Goal: Task Accomplishment & Management: Manage account settings

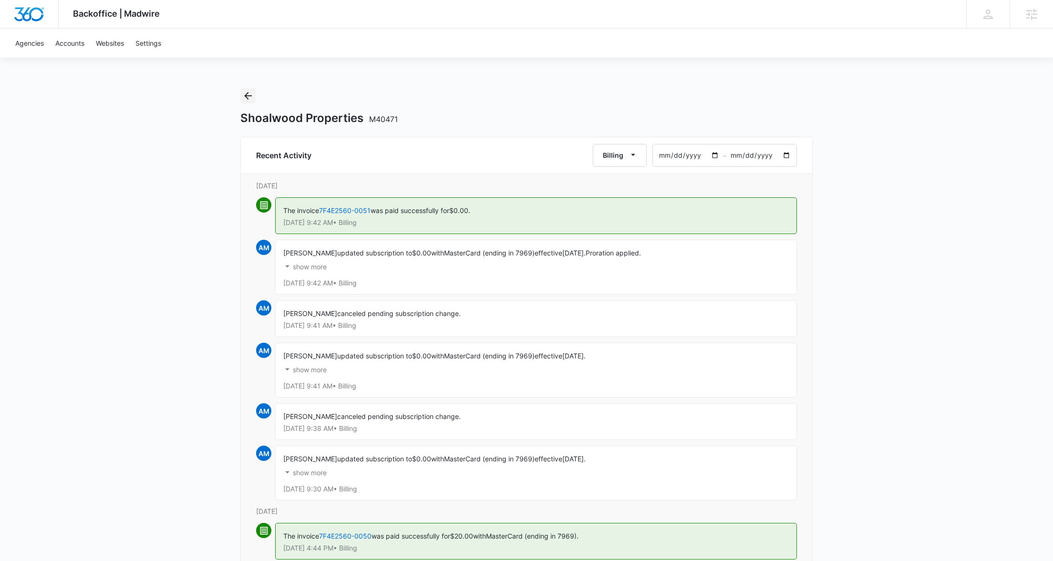
click at [252, 92] on icon "Back" at bounding box center [247, 95] width 11 height 11
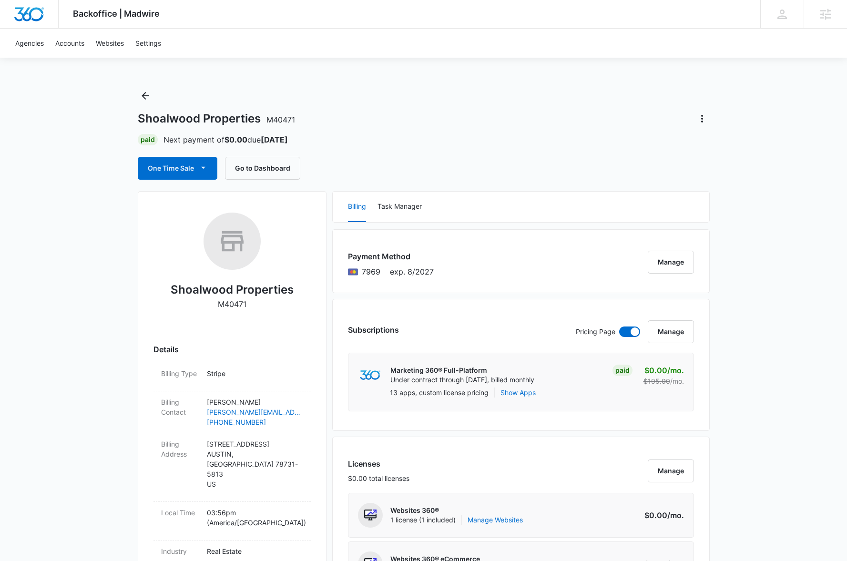
drag, startPoint x: 748, startPoint y: 390, endPoint x: 825, endPoint y: 381, distance: 77.8
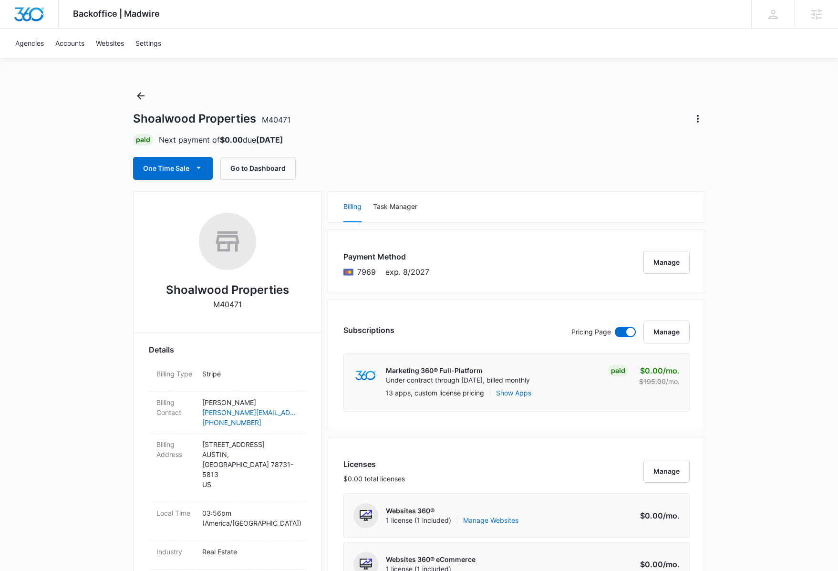
drag, startPoint x: 801, startPoint y: 528, endPoint x: 747, endPoint y: 517, distance: 55.0
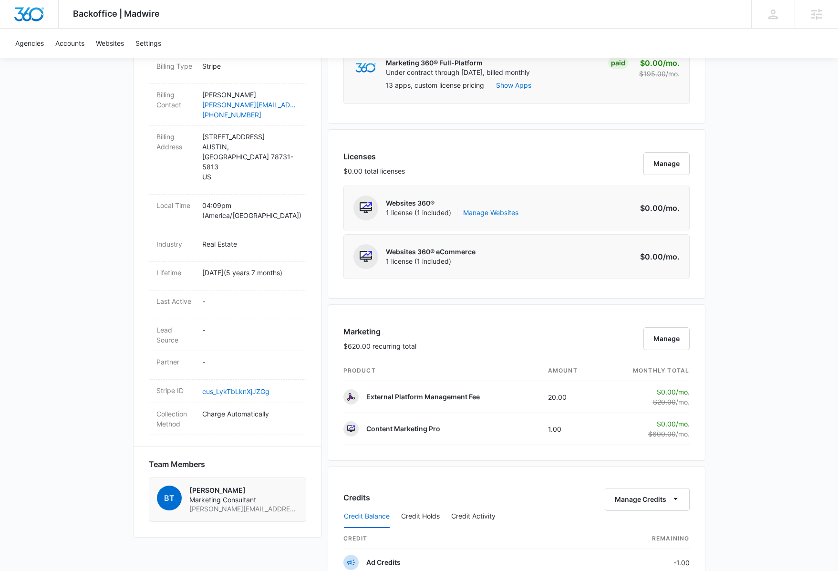
scroll to position [375, 0]
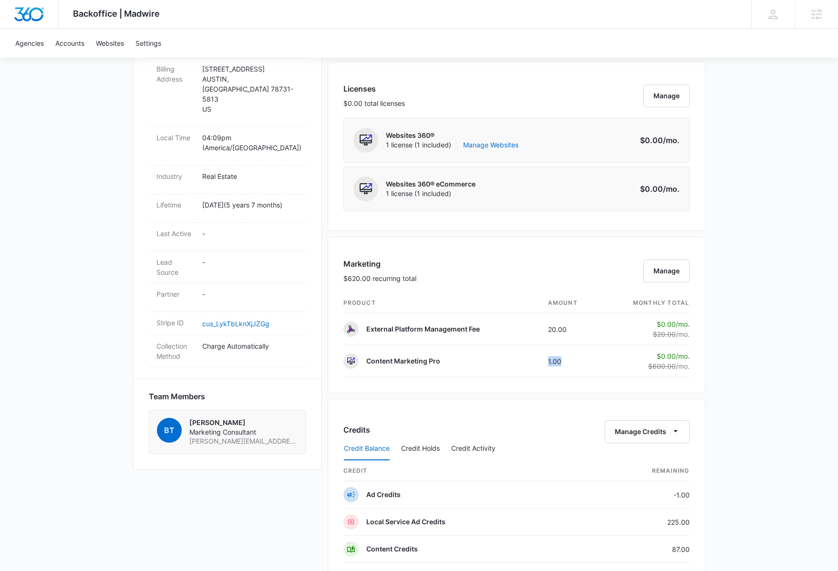
drag, startPoint x: 579, startPoint y: 365, endPoint x: 739, endPoint y: 379, distance: 160.4
click at [546, 362] on td "1.00" at bounding box center [571, 361] width 62 height 32
click at [754, 380] on div "Backoffice | Madwire Apps Settings Adam Moore adam.moore@madwire.com My Profile…" at bounding box center [419, 272] width 838 height 1295
click at [744, 377] on div "Backoffice | Madwire Apps Settings Adam Moore adam.moore@madwire.com My Profile…" at bounding box center [419, 272] width 838 height 1295
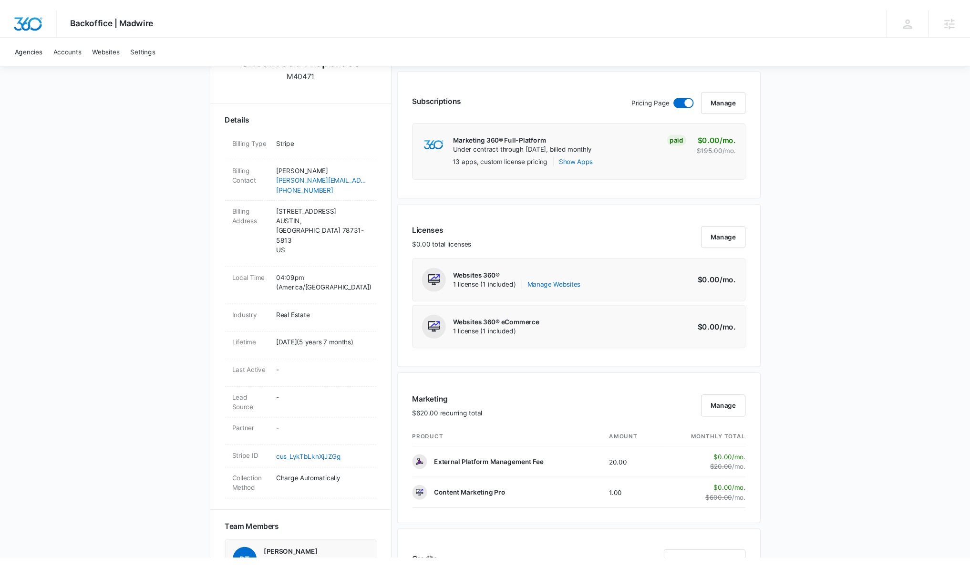
scroll to position [312, 0]
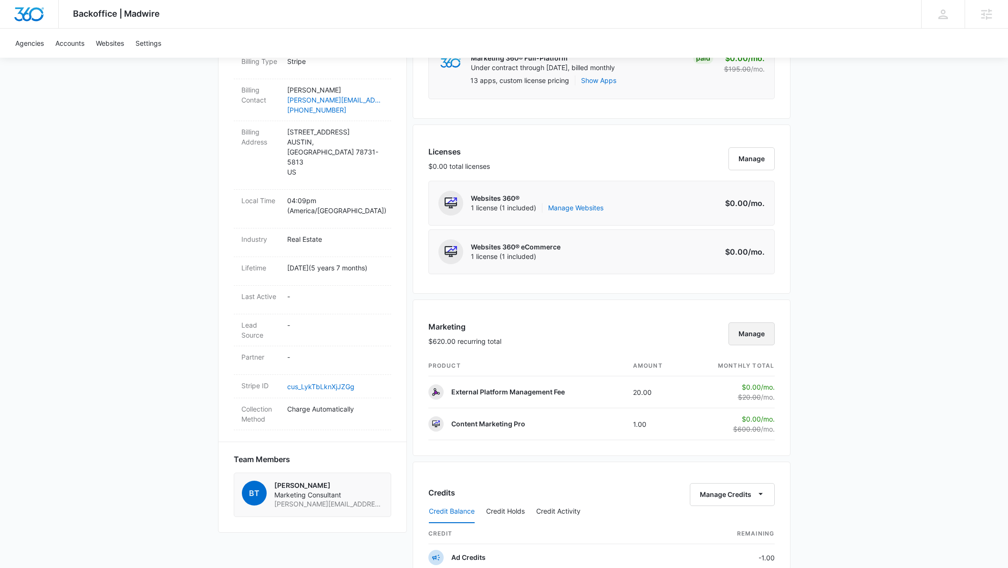
click at [762, 340] on button "Manage" at bounding box center [751, 333] width 46 height 23
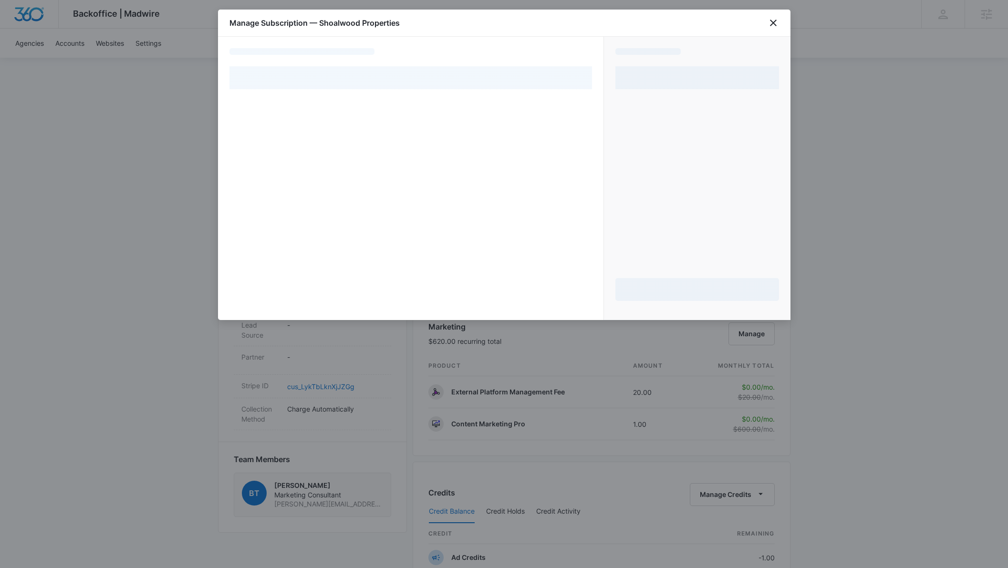
select select "pm_1La4sLA4n8RTgNjUsN5ciO5t"
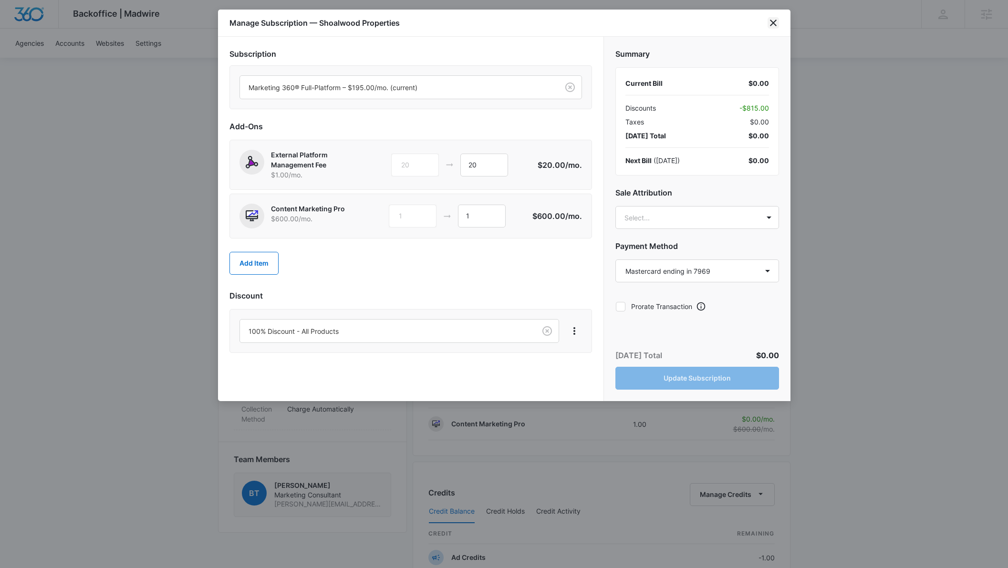
click at [771, 21] on icon "close" at bounding box center [772, 22] width 11 height 11
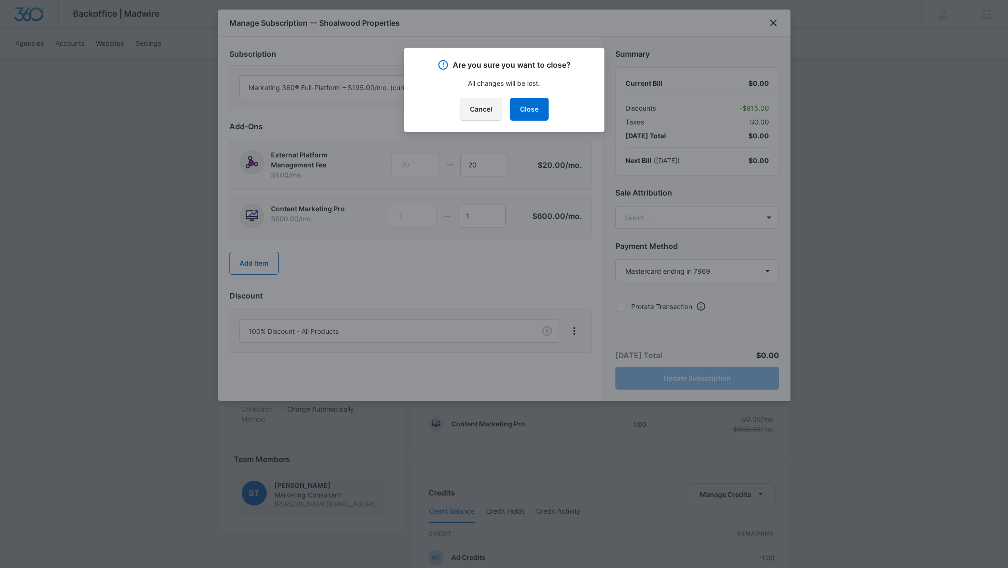
click at [476, 113] on button "Cancel" at bounding box center [481, 109] width 42 height 23
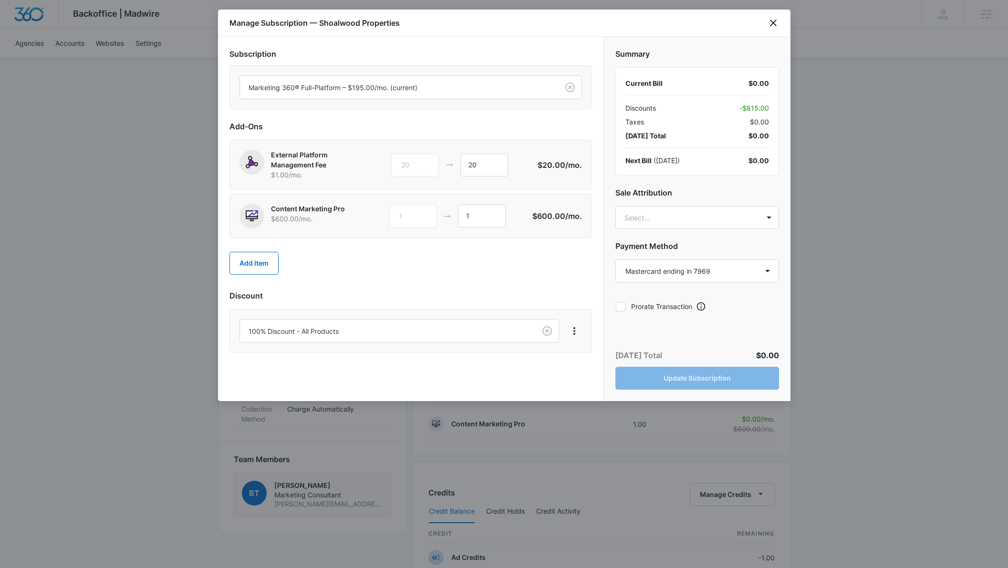
click at [837, 229] on div at bounding box center [504, 284] width 1008 height 568
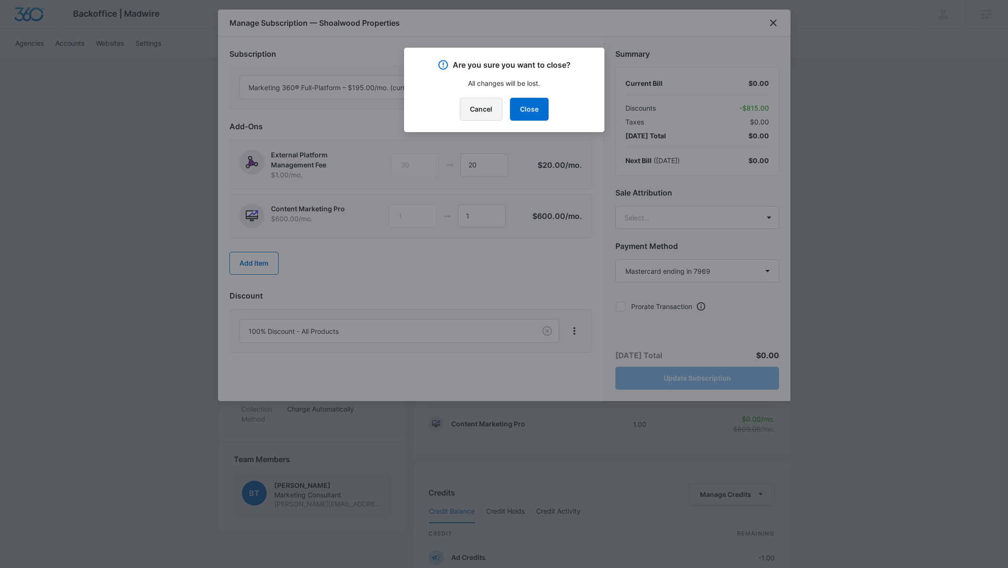
click at [467, 107] on button "Cancel" at bounding box center [481, 109] width 42 height 23
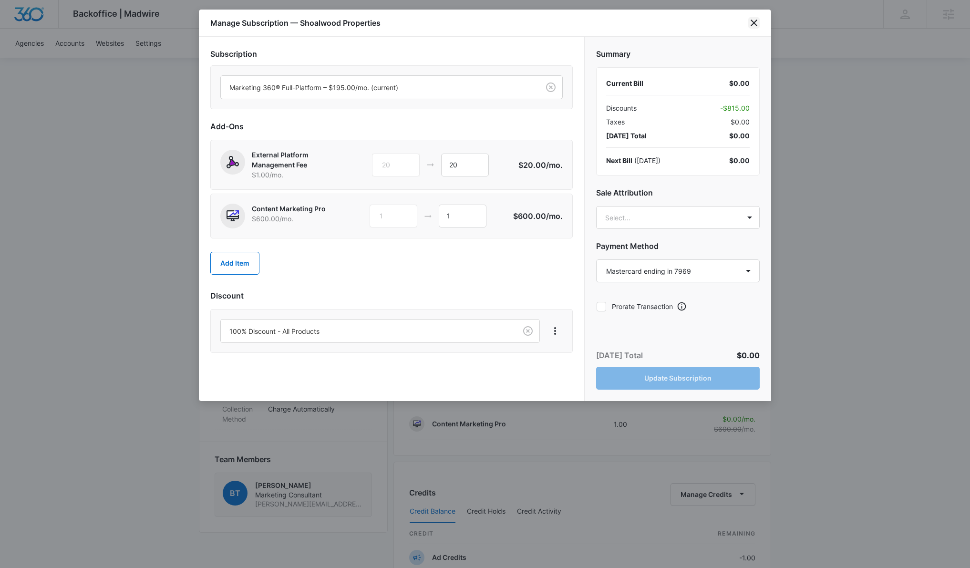
click at [752, 25] on icon "close" at bounding box center [754, 23] width 7 height 7
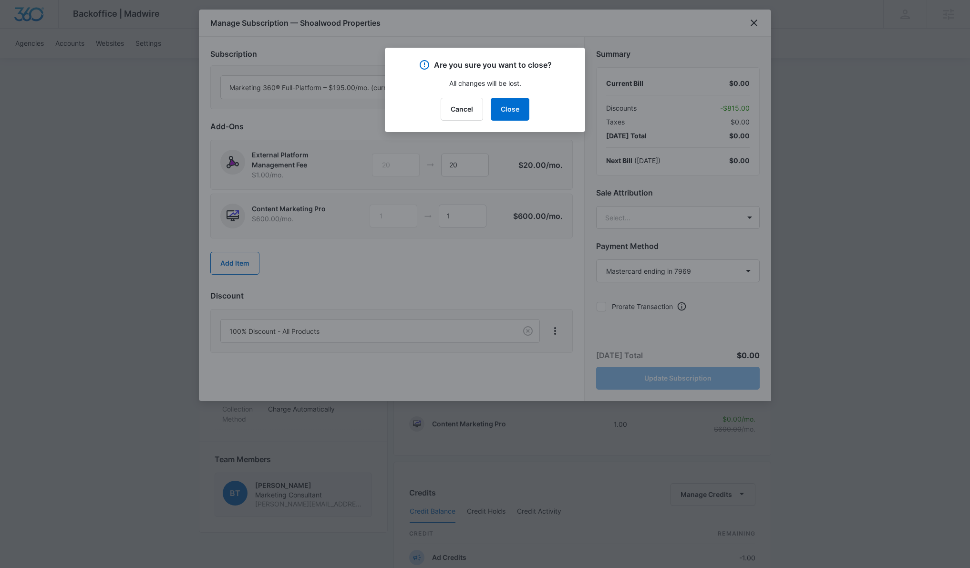
drag, startPoint x: 512, startPoint y: 112, endPoint x: 516, endPoint y: 140, distance: 27.9
click at [512, 112] on button "Close" at bounding box center [510, 109] width 39 height 23
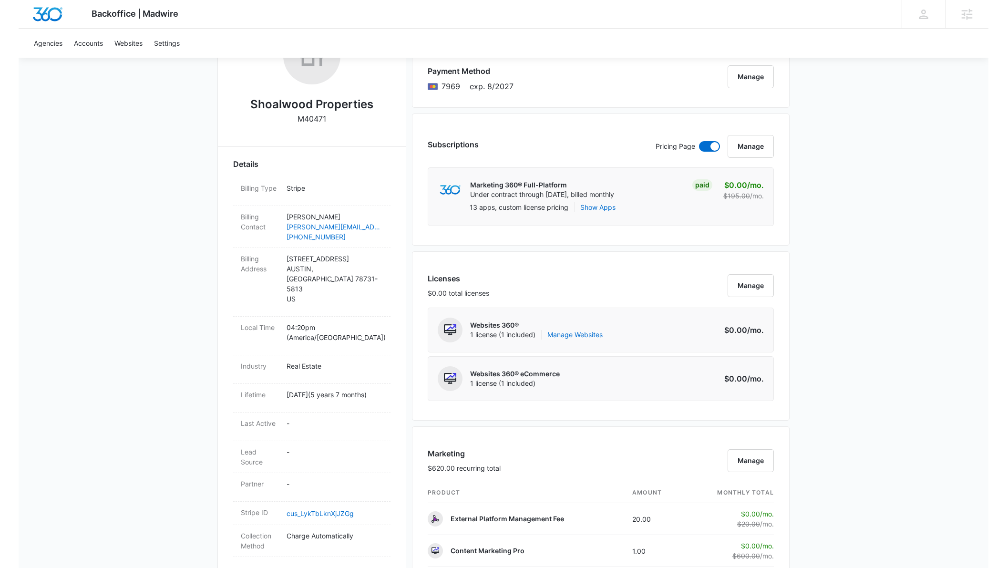
scroll to position [294, 0]
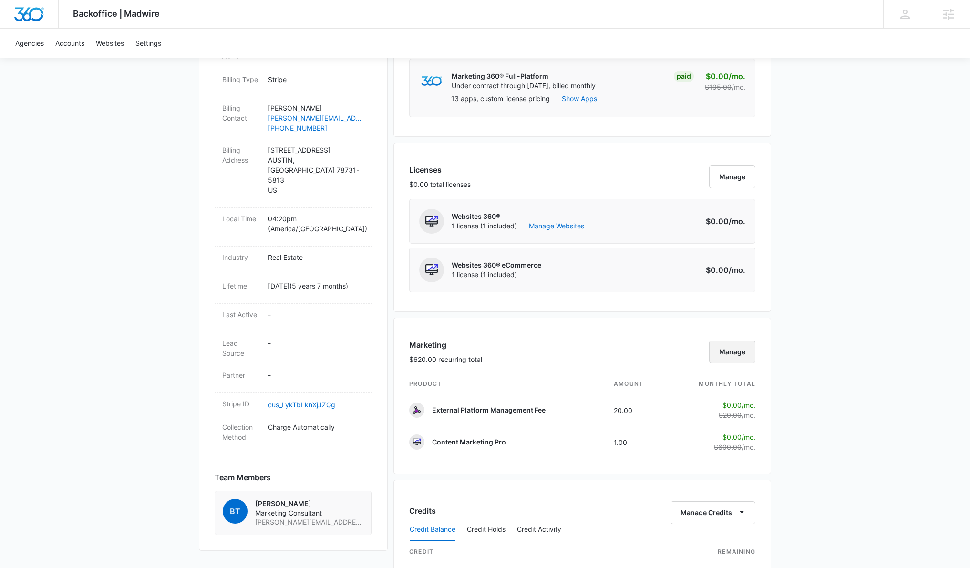
click at [729, 355] on button "Manage" at bounding box center [732, 351] width 46 height 23
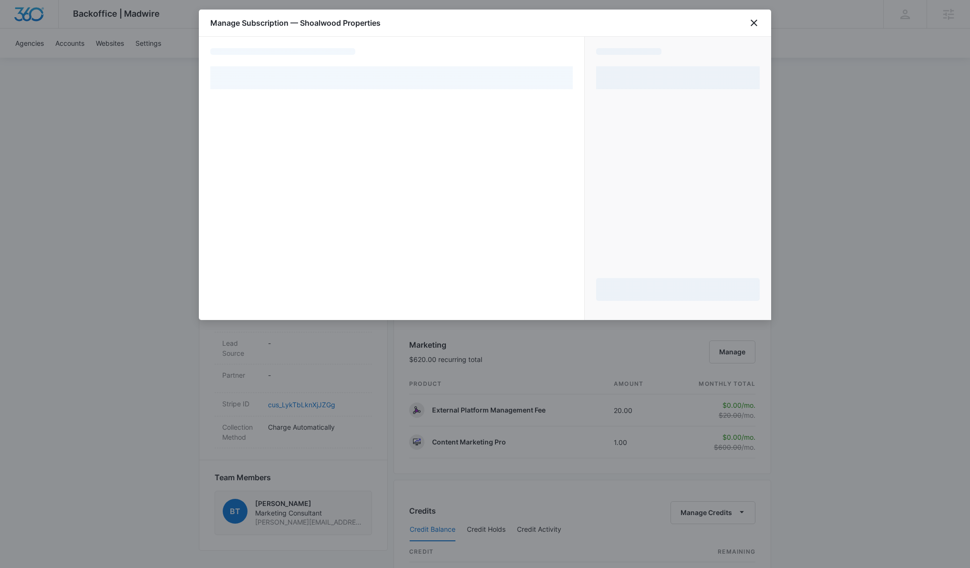
select select "pm_1La4sLA4n8RTgNjUsN5ciO5t"
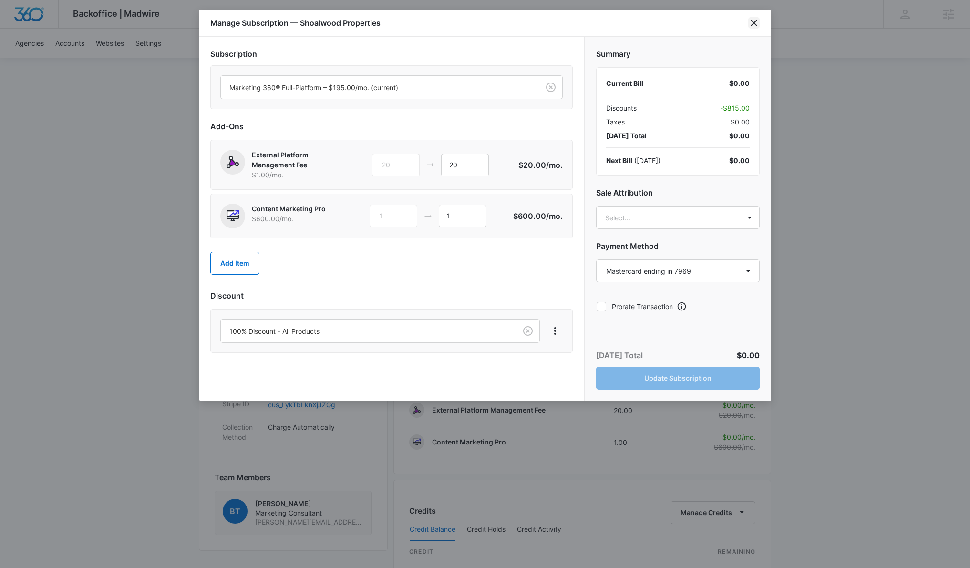
click at [751, 21] on icon "close" at bounding box center [754, 23] width 7 height 7
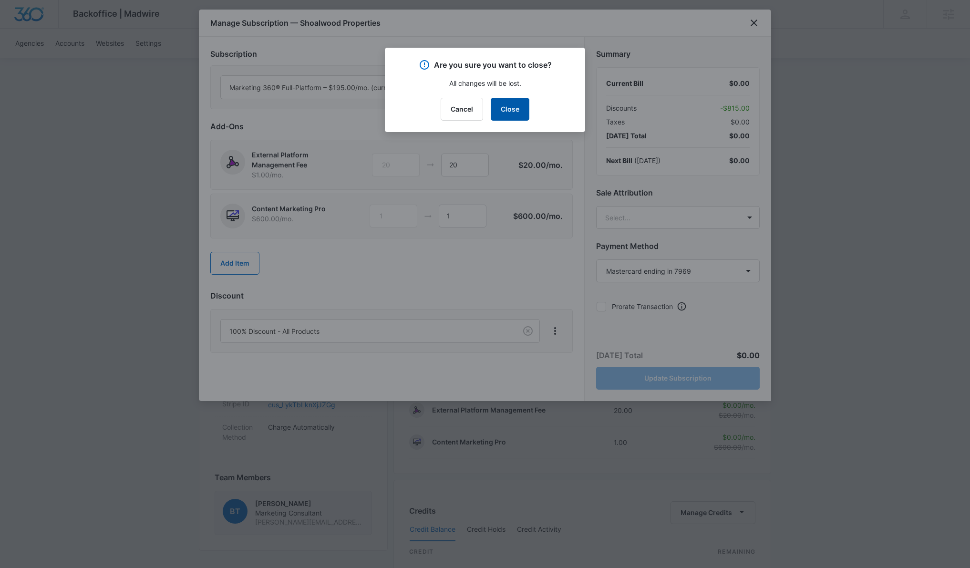
click at [511, 111] on button "Close" at bounding box center [510, 109] width 39 height 23
